Goal: Task Accomplishment & Management: Use online tool/utility

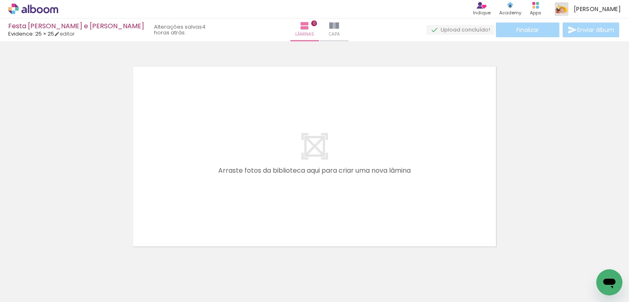
scroll to position [10, 0]
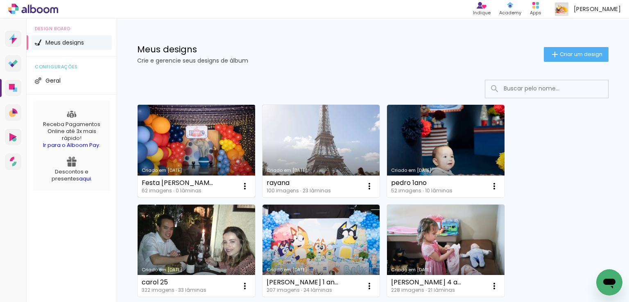
click at [224, 139] on link "Criado em [DATE]" at bounding box center [195, 151] width 117 height 92
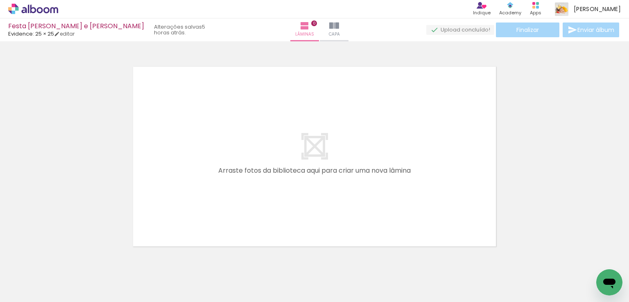
scroll to position [0, 1049]
